Goal: Transaction & Acquisition: Purchase product/service

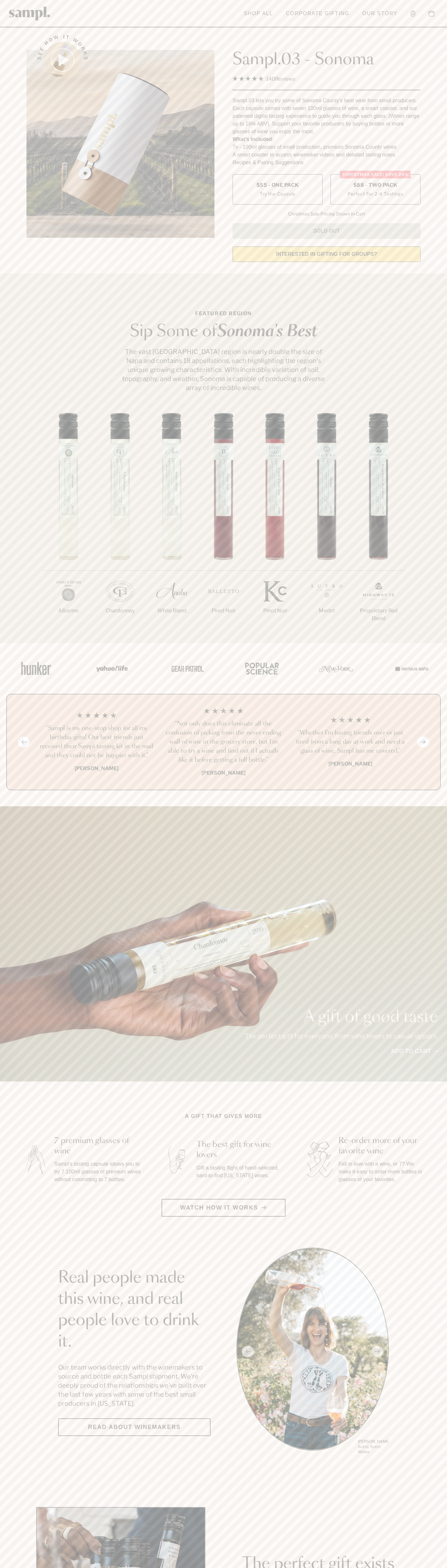
click at [375, 186] on span "$88 - Two Pack" at bounding box center [375, 185] width 44 height 7
click at [224, 743] on h3 "“Not only does this eliminate all the confusion of picking from the never endin…" at bounding box center [223, 742] width 116 height 45
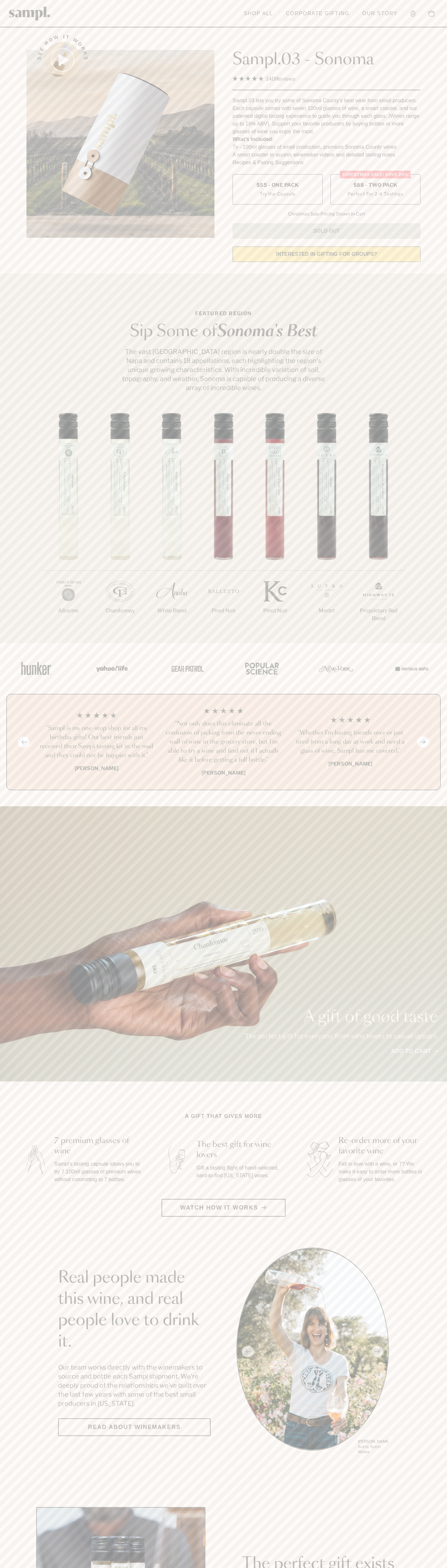
click at [223, 12] on header "Toggle navigation menu Shop All Corporate Gifting Our Story Account Story Shop …" at bounding box center [224, 13] width 447 height 27
click at [422, 466] on div "1/7 Albarino 2/7 Chardonnay 3/7" at bounding box center [224, 528] width 447 height 230
click at [347, 1567] on html "Skip to main content Toggle navigation menu Shop All Corporate Gifting Our Stor…" at bounding box center [224, 1513] width 447 height 3026
click at [3, 653] on div at bounding box center [223, 668] width 445 height 51
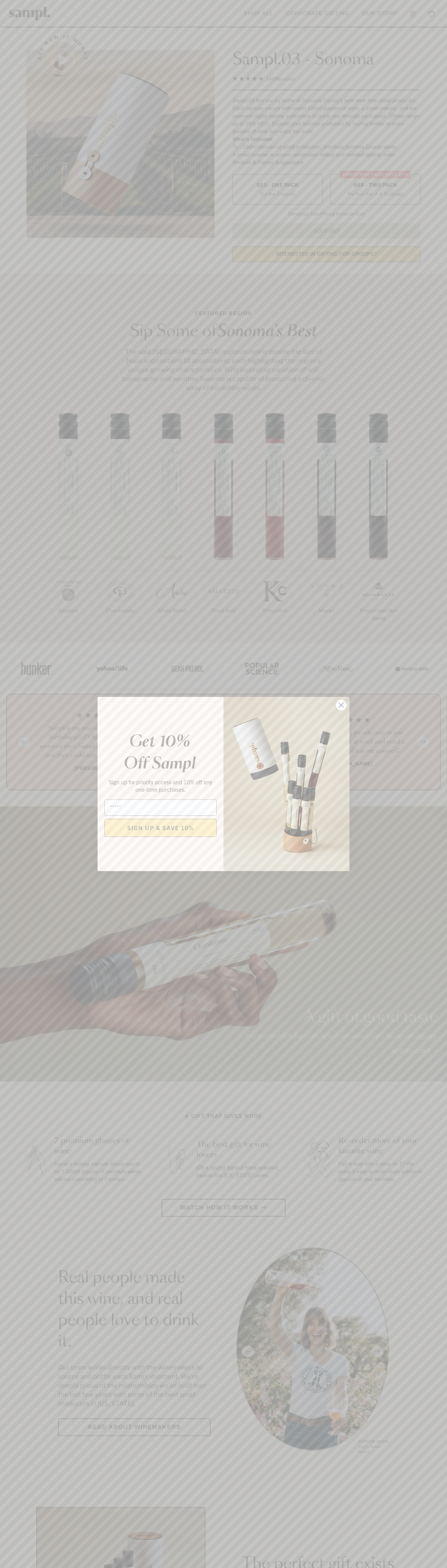
click at [341, 705] on icon "Close dialog" at bounding box center [341, 705] width 4 height 4
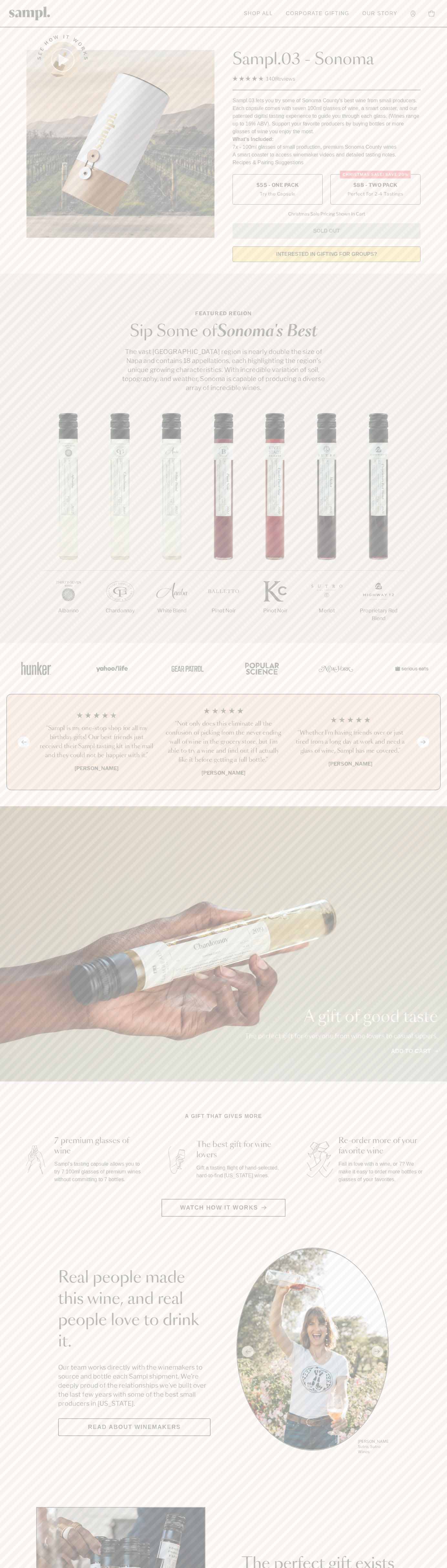
click at [375, 186] on span "$88 - Two Pack" at bounding box center [375, 185] width 44 height 7
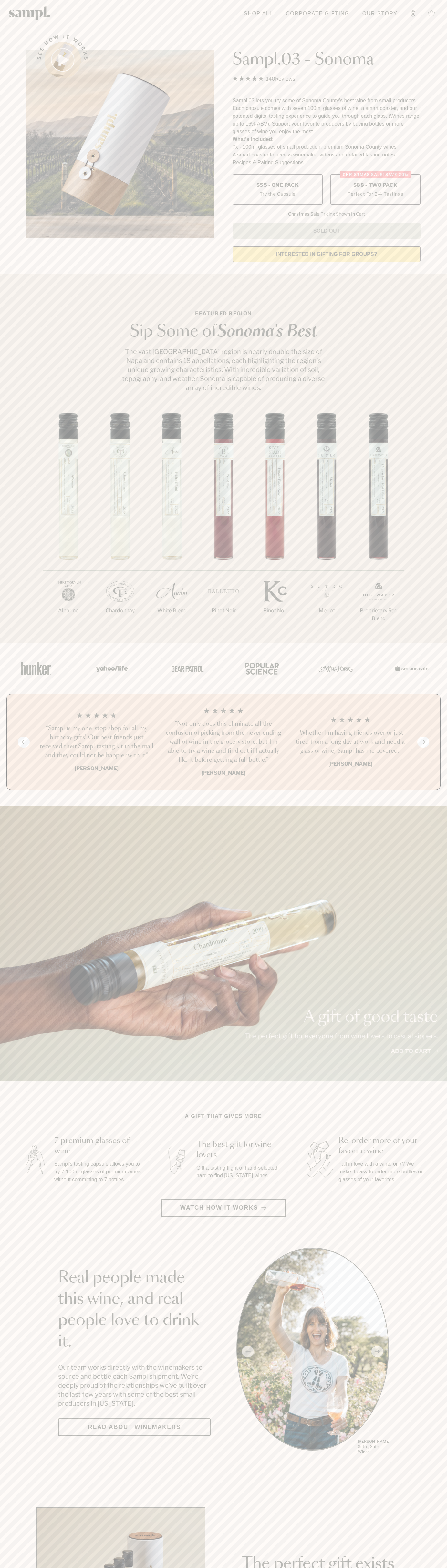
click at [224, 743] on h3 "“Not only does this eliminate all the confusion of picking from the never endin…" at bounding box center [223, 742] width 116 height 45
